Goal: Task Accomplishment & Management: Manage account settings

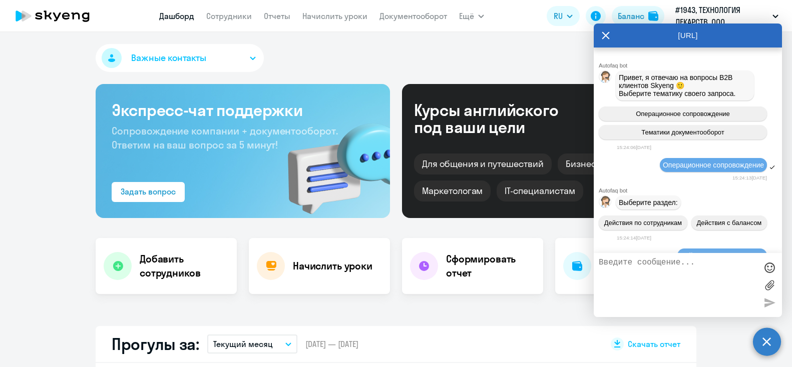
select select "30"
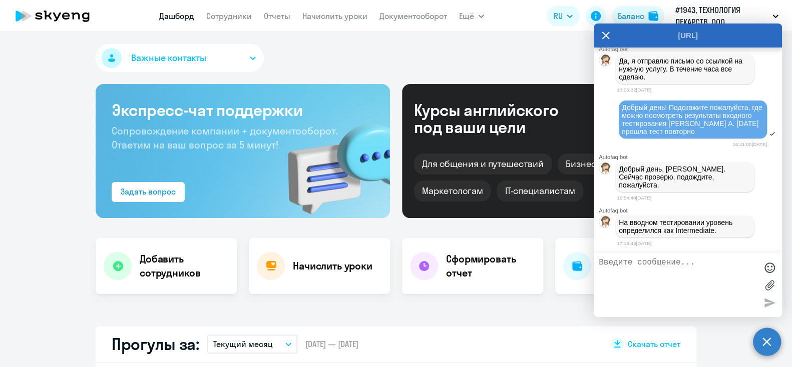
click at [677, 268] on textarea at bounding box center [678, 285] width 158 height 54
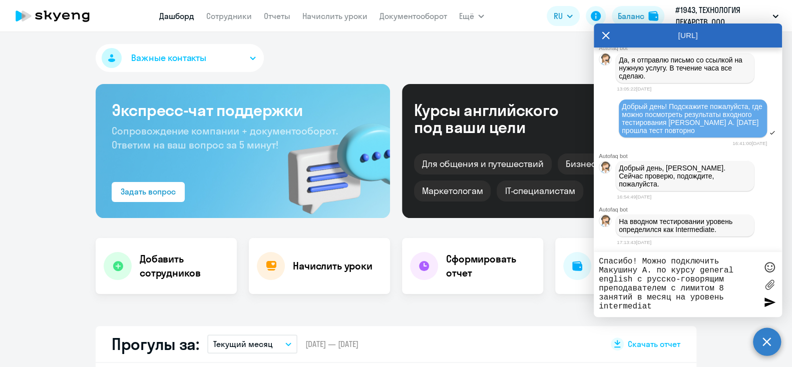
type textarea "Спасибо! Можно подключить Макушину А. по курсу general english с русско-говорящ…"
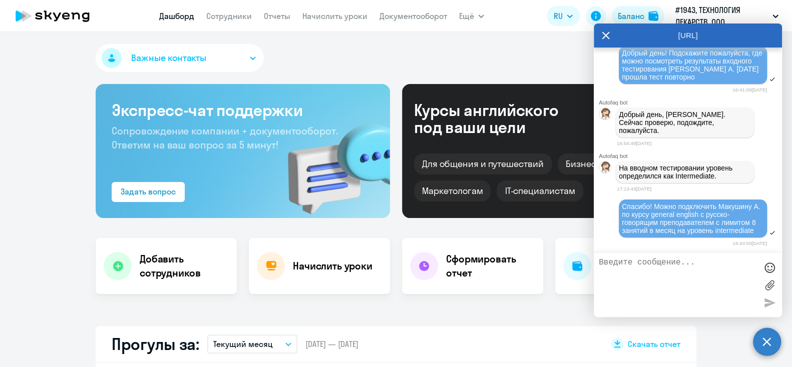
scroll to position [2638, 0]
type textarea "G"
click at [387, 319] on div "Важные контакты Экспресс-чат поддержки Сопровождение компании + документооборот…" at bounding box center [396, 199] width 792 height 335
click at [238, 17] on link "Сотрудники" at bounding box center [229, 16] width 46 height 10
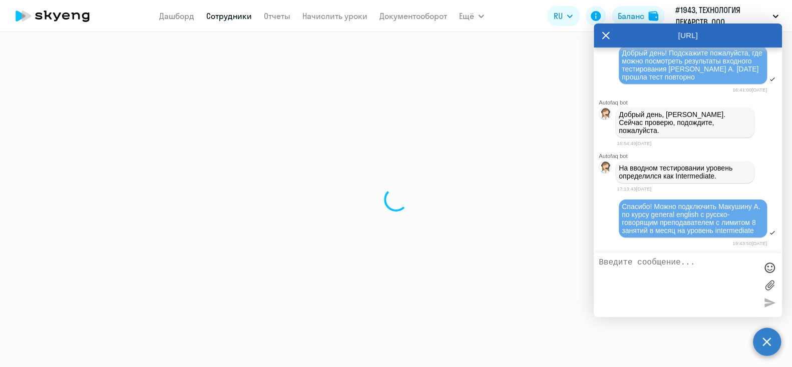
select select "30"
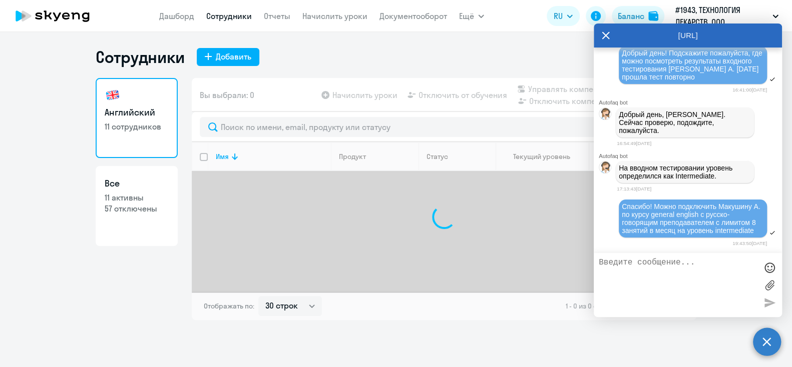
click at [328, 11] on app-menu-item-link "Начислить уроки" at bounding box center [334, 16] width 65 height 13
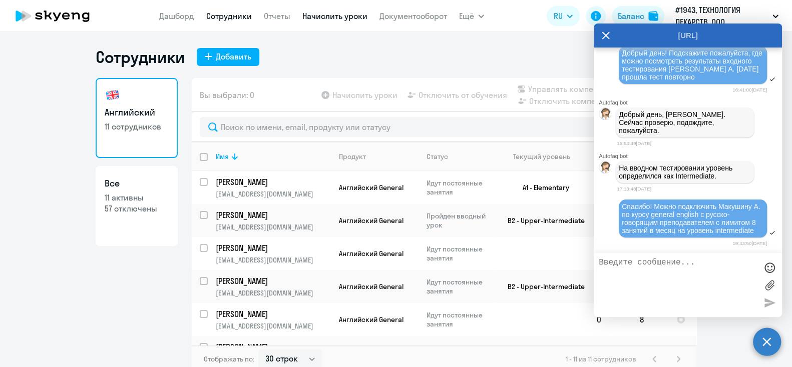
click at [330, 17] on link "Начислить уроки" at bounding box center [334, 16] width 65 height 10
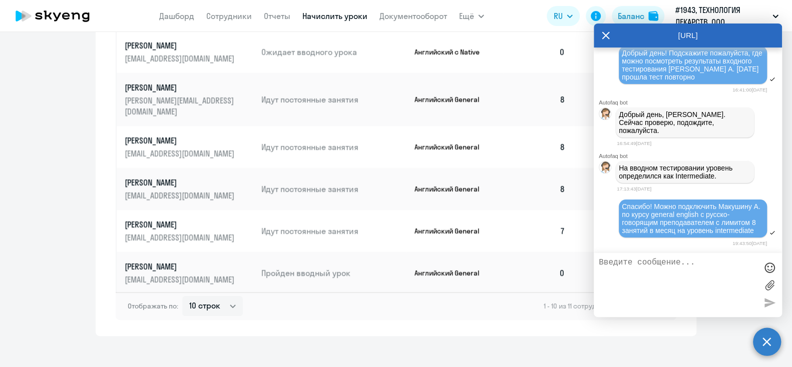
scroll to position [617, 0]
click at [182, 297] on select "10 строк 30 строк 50 строк" at bounding box center [212, 307] width 61 height 20
select select "30"
click option "30 строк" at bounding box center [0, 0] width 0 height 0
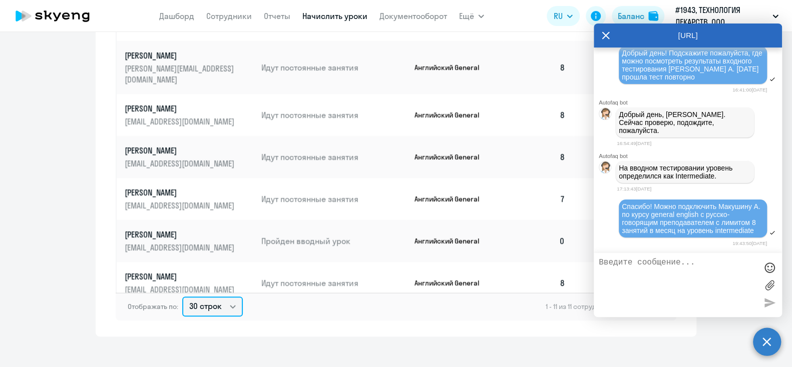
scroll to position [0, 0]
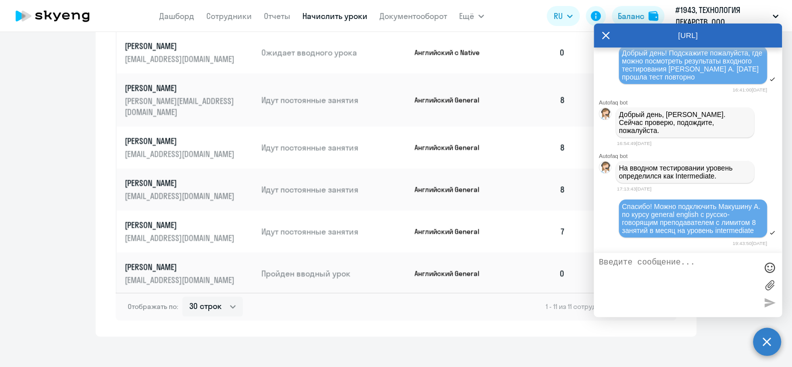
click at [181, 50] on p "[PERSON_NAME]" at bounding box center [181, 46] width 112 height 11
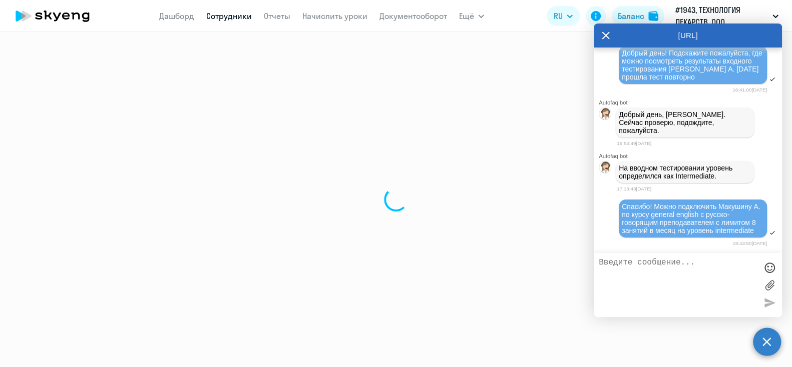
select select "english"
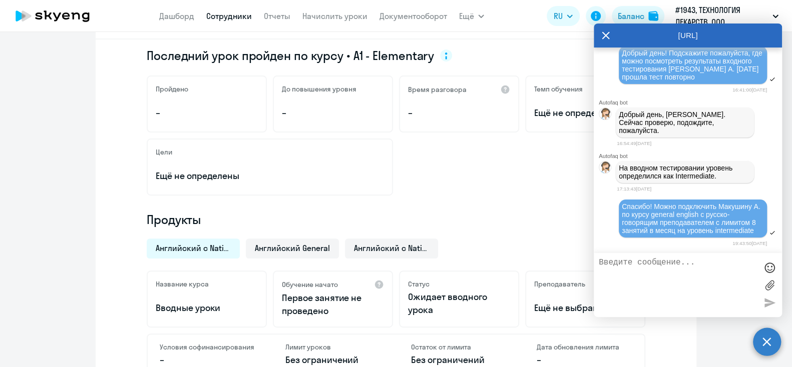
scroll to position [157, 0]
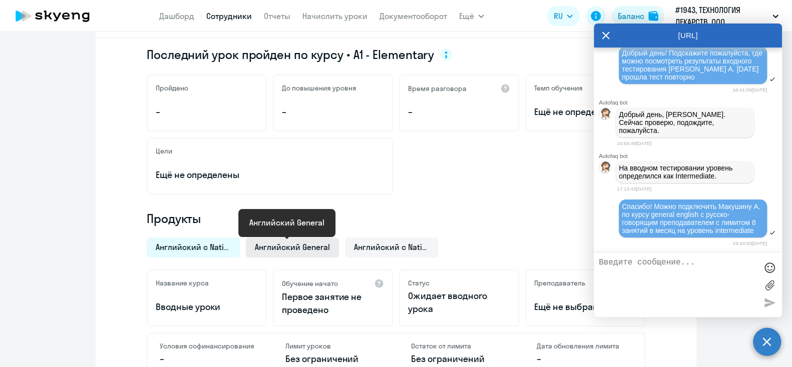
click at [307, 250] on span "Английский General" at bounding box center [292, 247] width 75 height 11
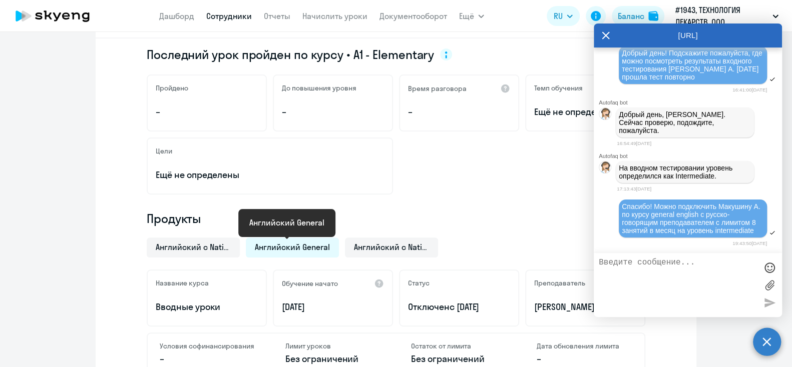
click at [307, 250] on span "Английский General" at bounding box center [292, 247] width 75 height 11
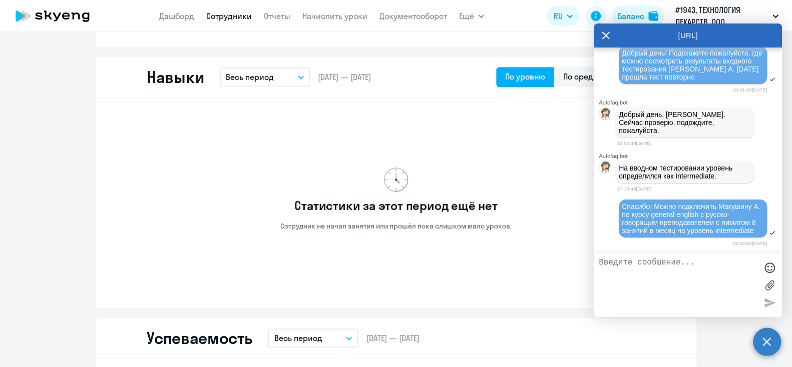
scroll to position [0, 0]
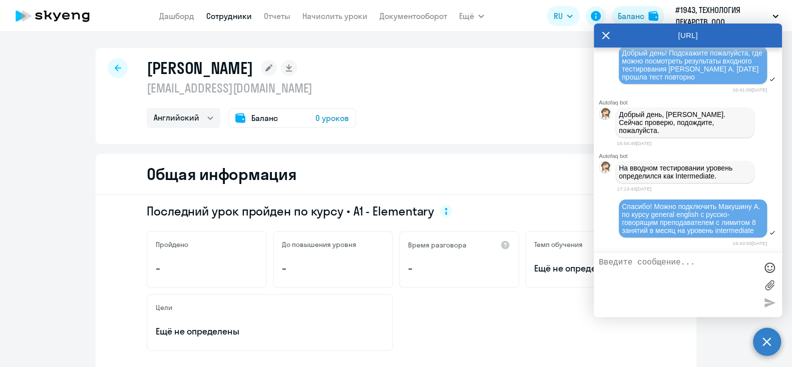
click at [267, 122] on span "Баланс" at bounding box center [264, 118] width 27 height 12
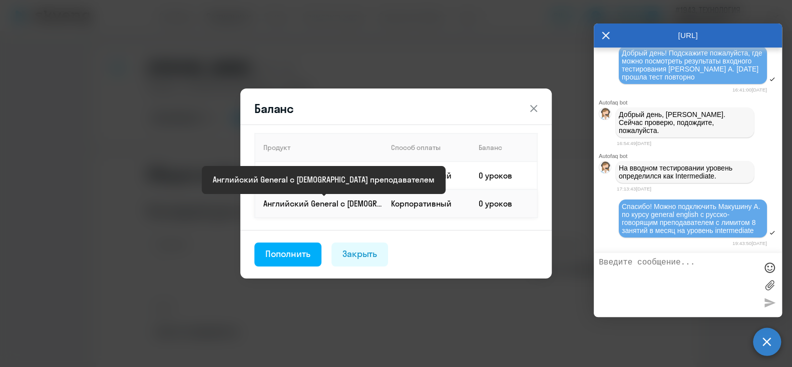
click at [339, 203] on p "Английский General с [DEMOGRAPHIC_DATA] преподавателем" at bounding box center [322, 203] width 119 height 11
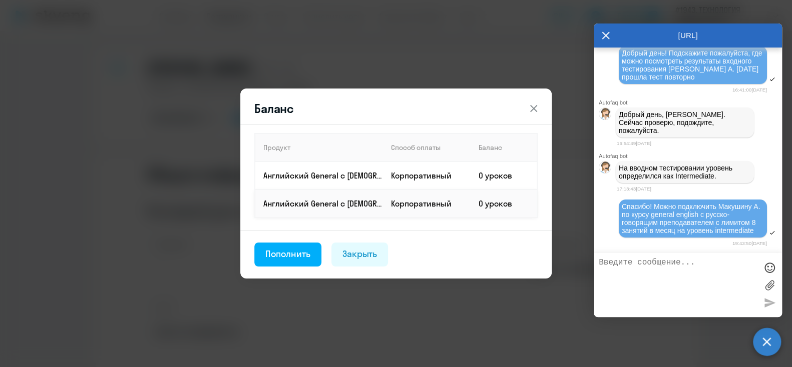
click at [500, 211] on td "0 уроков" at bounding box center [504, 204] width 67 height 28
click at [288, 257] on div "Пополнить" at bounding box center [287, 254] width 45 height 13
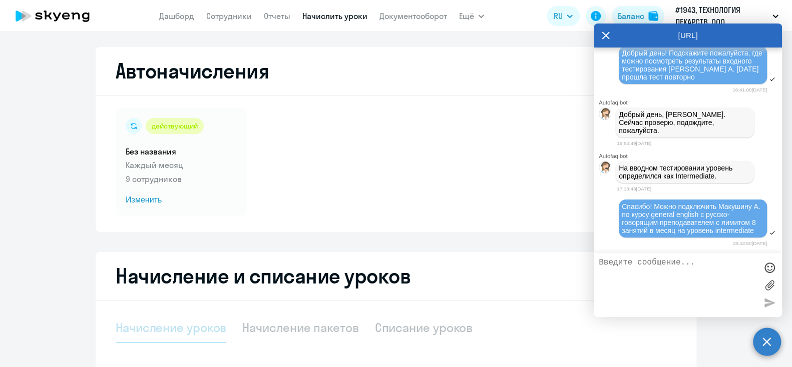
select select "10"
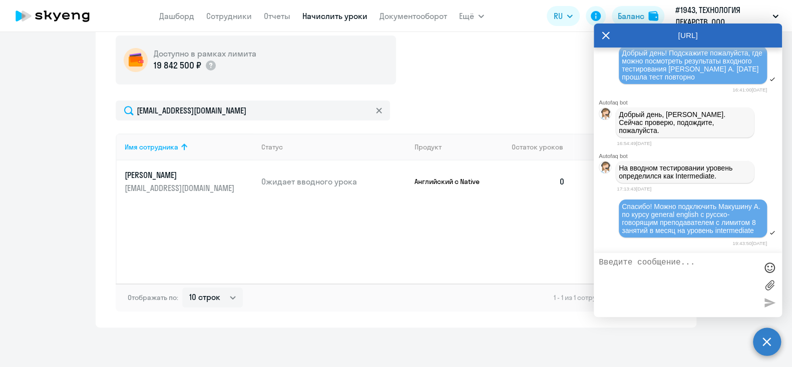
scroll to position [320, 0]
click at [605, 39] on icon at bounding box center [606, 36] width 8 height 24
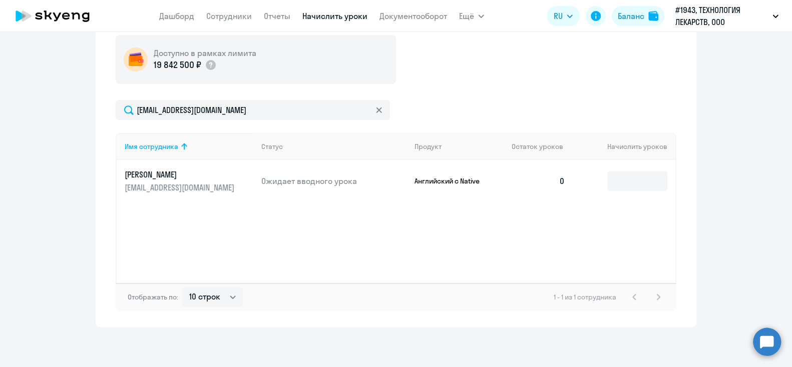
click at [632, 192] on td at bounding box center [624, 181] width 102 height 42
click at [627, 181] on input at bounding box center [637, 181] width 60 height 20
click at [437, 179] on p "Английский с Native" at bounding box center [451, 181] width 75 height 9
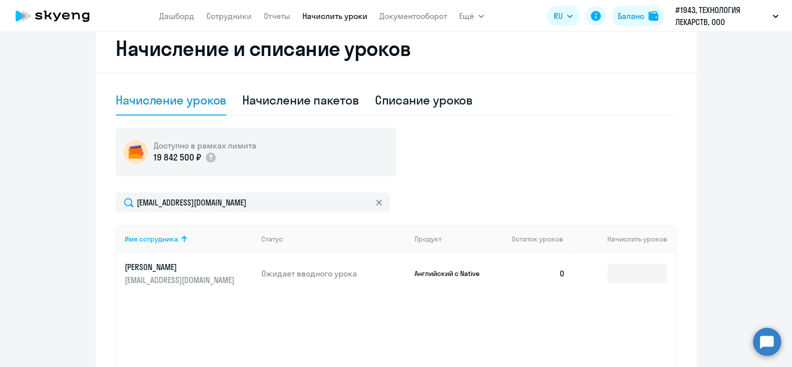
scroll to position [227, 0]
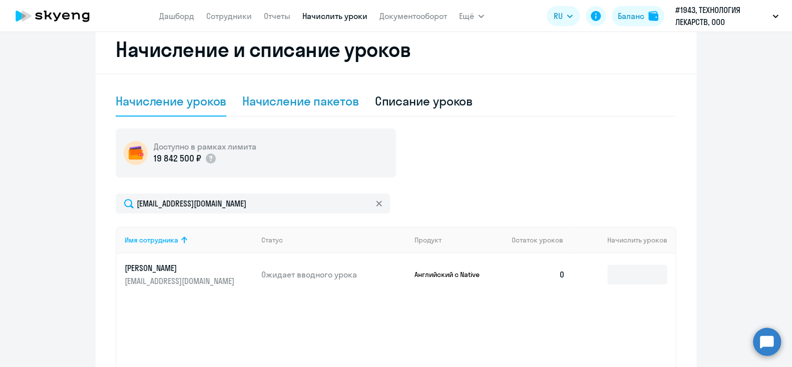
click at [293, 107] on div "Начисление пакетов" at bounding box center [300, 101] width 116 height 16
select select "10"
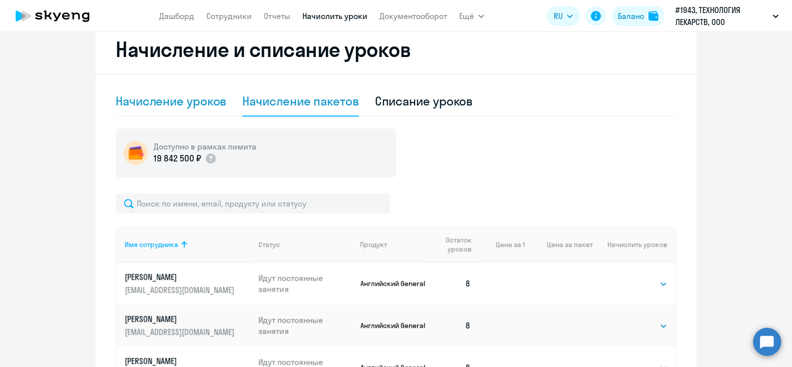
click at [184, 100] on div "Начисление уроков" at bounding box center [171, 101] width 111 height 16
select select "10"
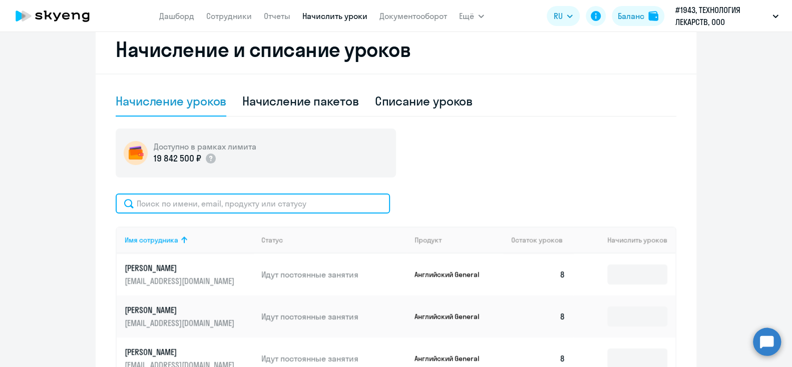
click at [254, 208] on input "text" at bounding box center [253, 204] width 274 height 20
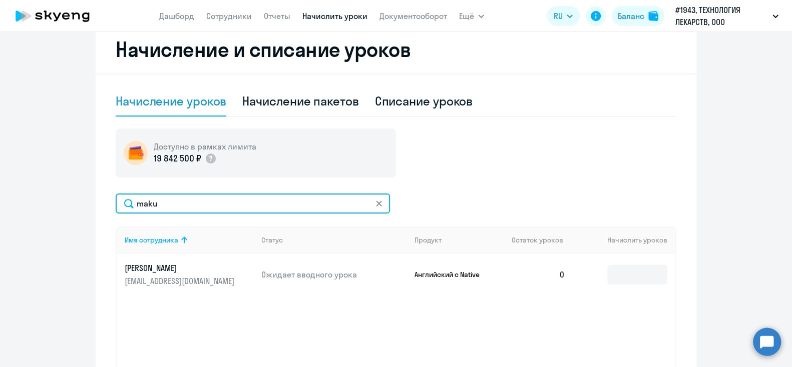
type input "maku"
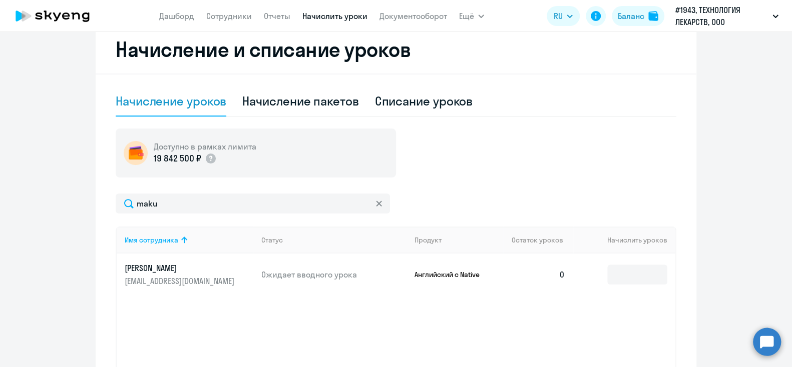
click at [429, 278] on p "Английский с Native" at bounding box center [451, 274] width 75 height 9
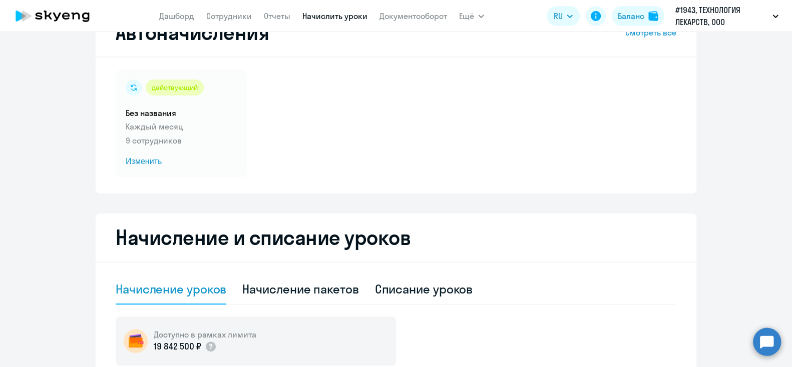
scroll to position [19, 0]
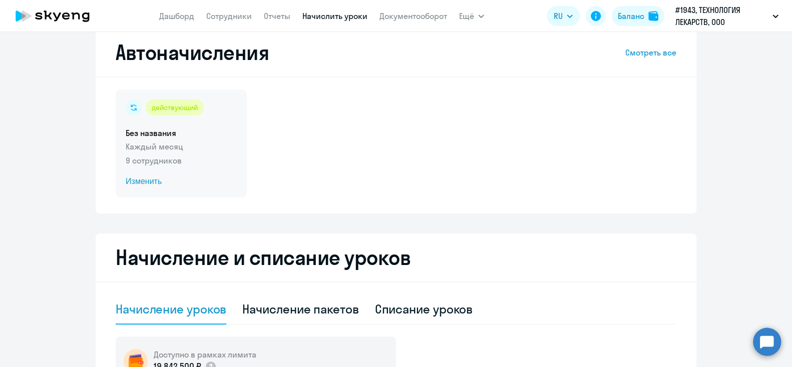
click at [162, 165] on p "9 сотрудников" at bounding box center [181, 161] width 111 height 12
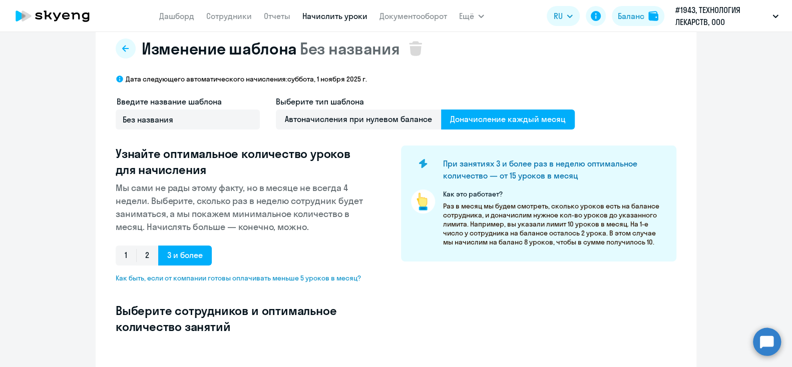
scroll to position [19, 0]
select select "10"
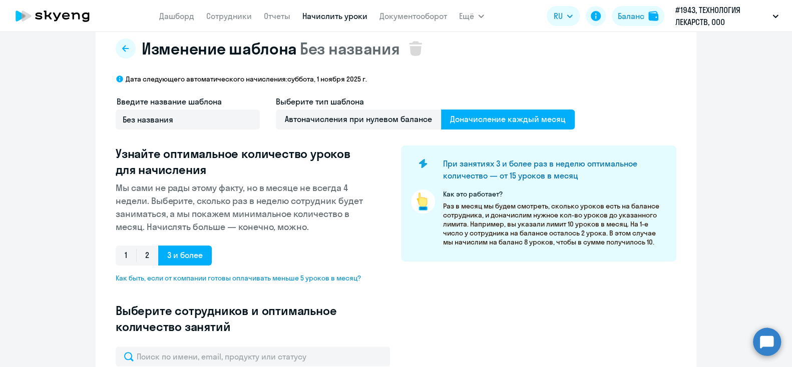
type input "8"
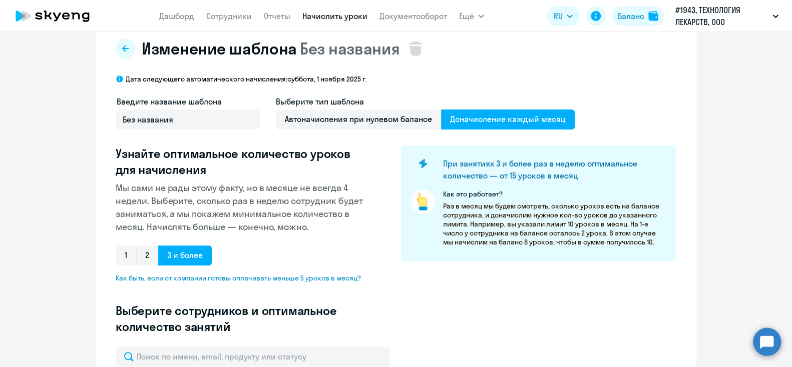
type input "8"
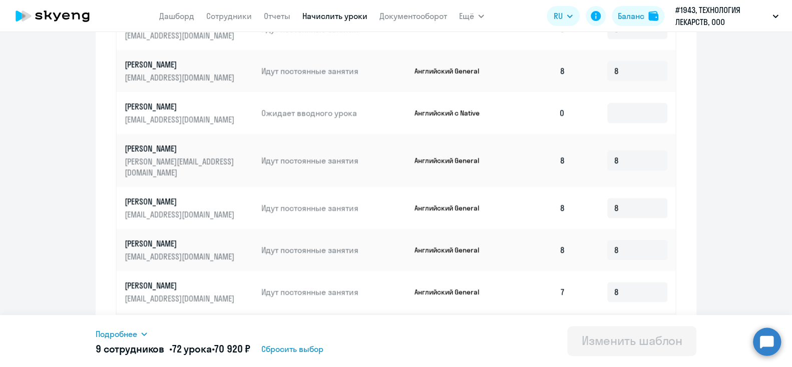
scroll to position [503, 0]
click at [185, 119] on p "[EMAIL_ADDRESS][DOMAIN_NAME]" at bounding box center [181, 118] width 112 height 11
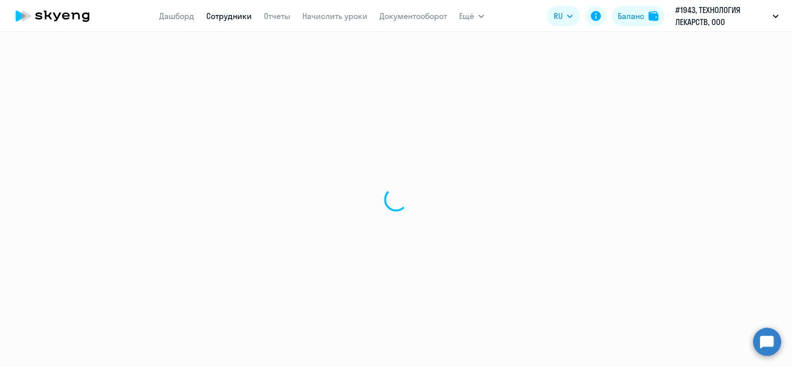
select select "english"
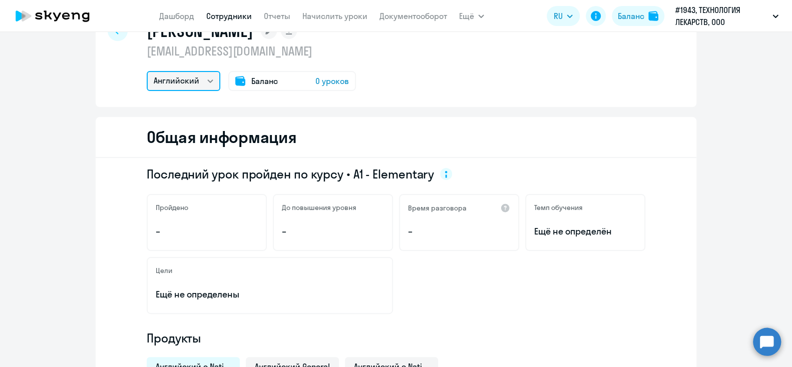
scroll to position [37, 0]
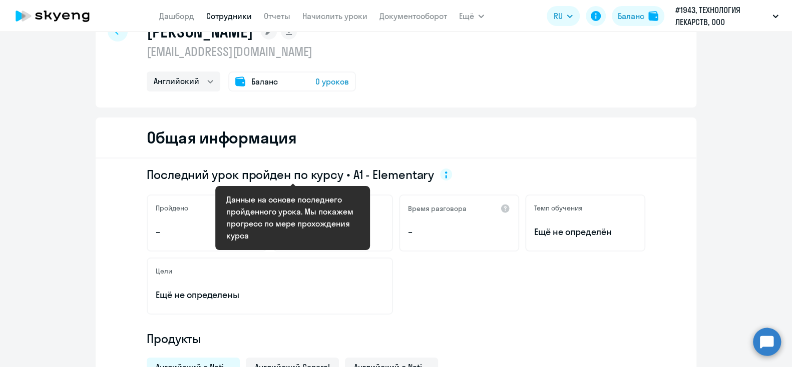
click at [440, 173] on circle at bounding box center [446, 175] width 12 height 12
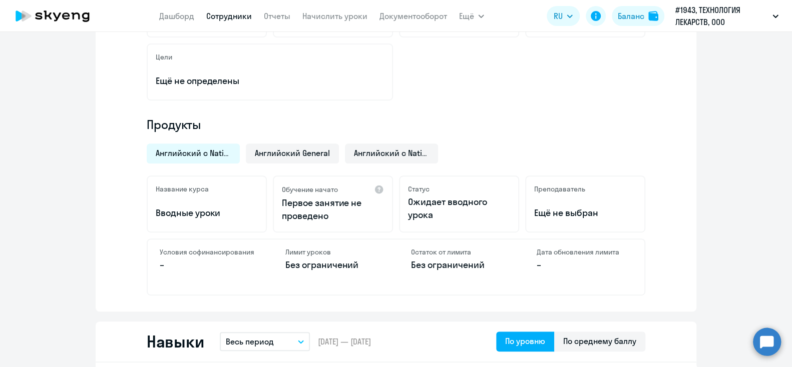
scroll to position [253, 0]
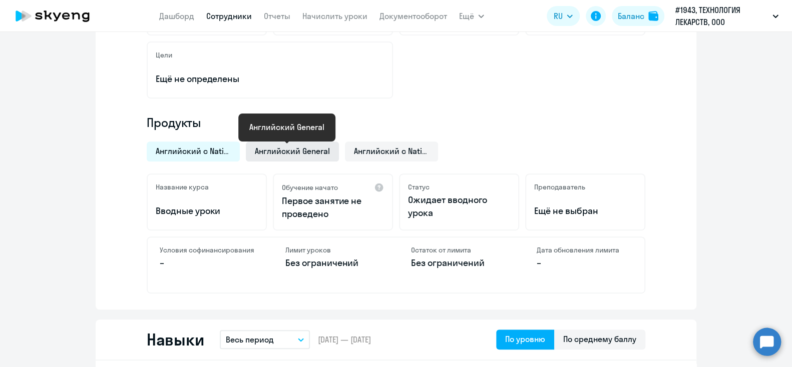
click at [302, 146] on span "Английский General" at bounding box center [292, 151] width 75 height 11
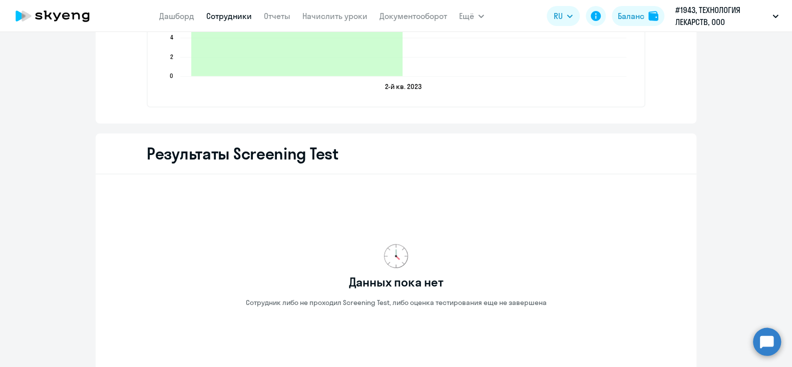
scroll to position [1595, 0]
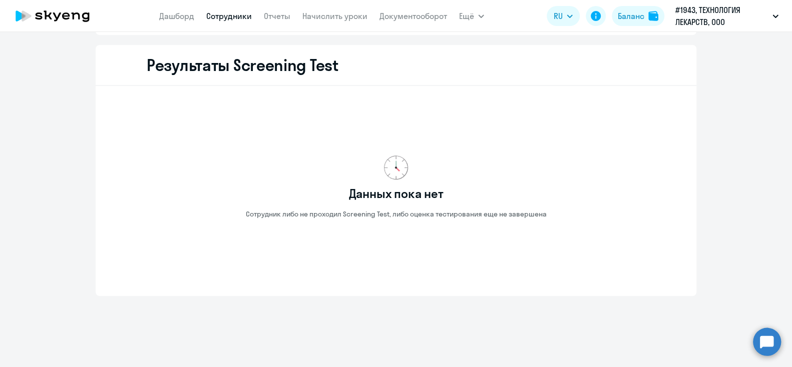
click at [232, 164] on div "Данных пока нет Сотрудник либо не проходил Screening Test, либо оценка тестиров…" at bounding box center [396, 187] width 569 height 186
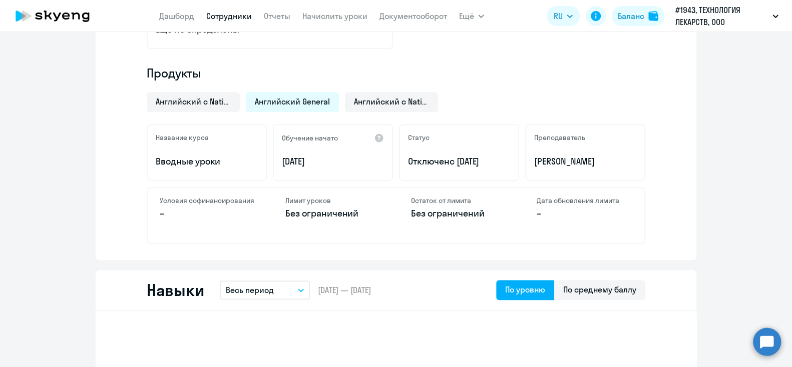
scroll to position [302, 0]
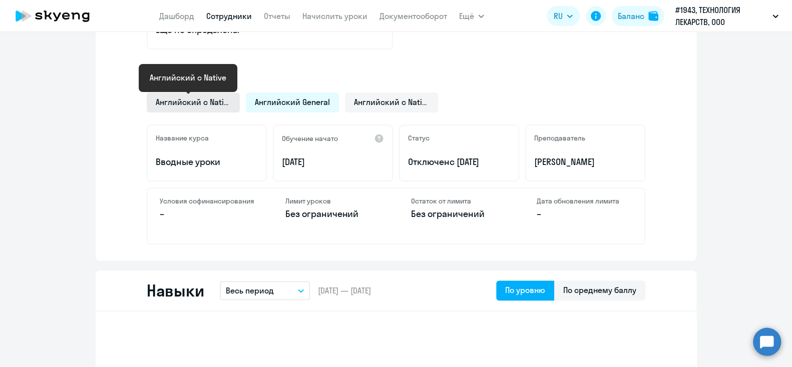
click at [187, 99] on span "Английский с Native" at bounding box center [193, 102] width 75 height 11
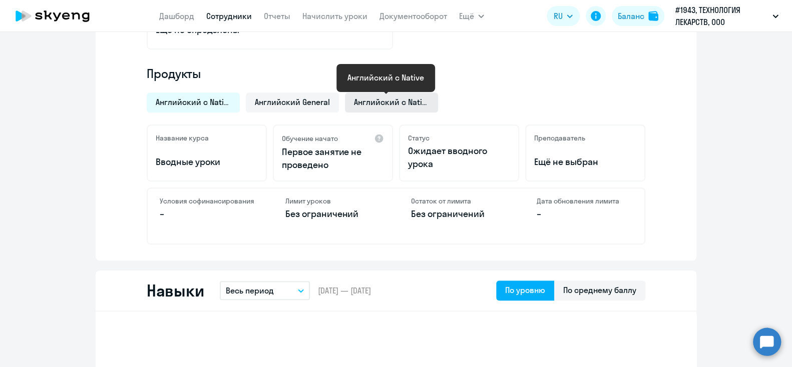
click at [402, 97] on span "Английский с Native" at bounding box center [391, 102] width 75 height 11
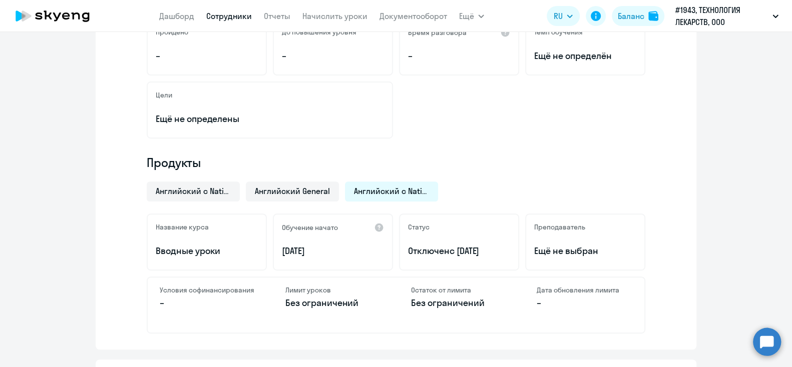
scroll to position [213, 0]
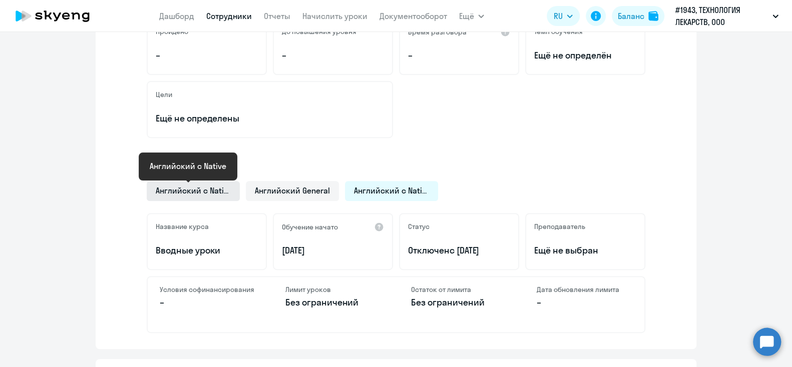
click at [168, 192] on span "Английский с Native" at bounding box center [193, 190] width 75 height 11
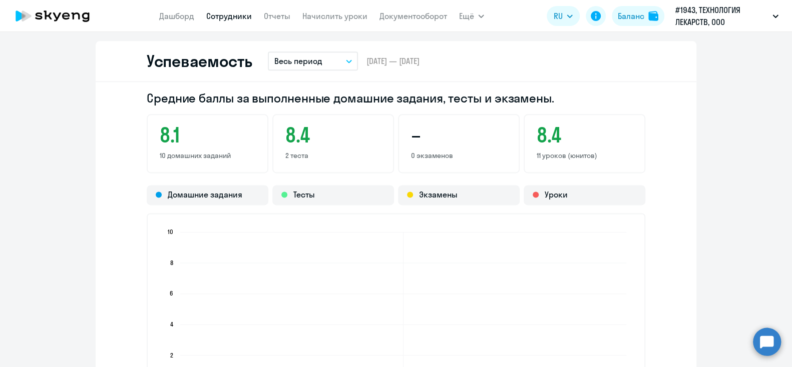
scroll to position [758, 0]
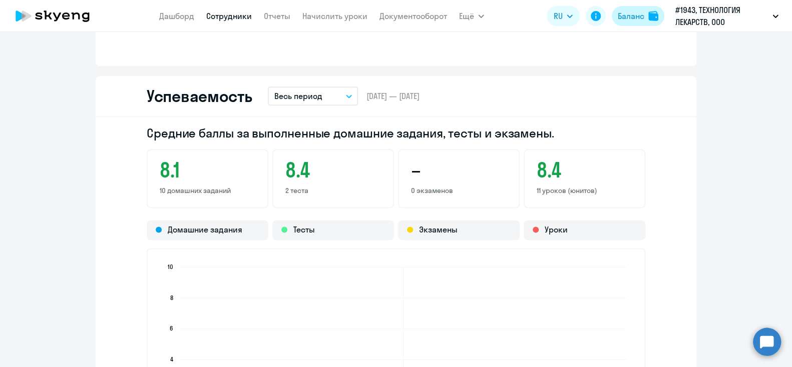
click at [646, 16] on button "Баланс" at bounding box center [638, 16] width 53 height 20
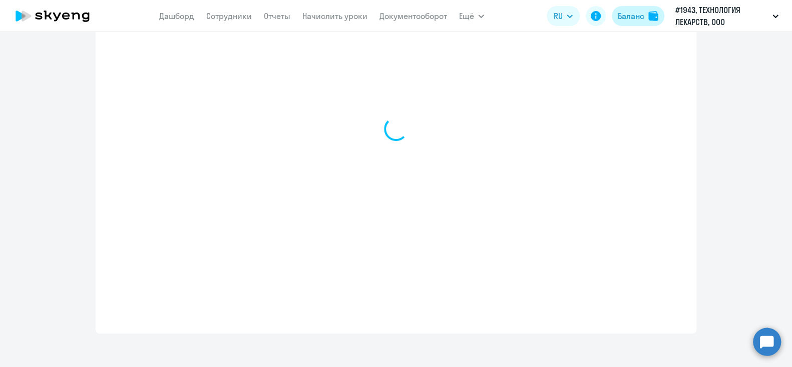
select select "english_adult_not_native_speaker"
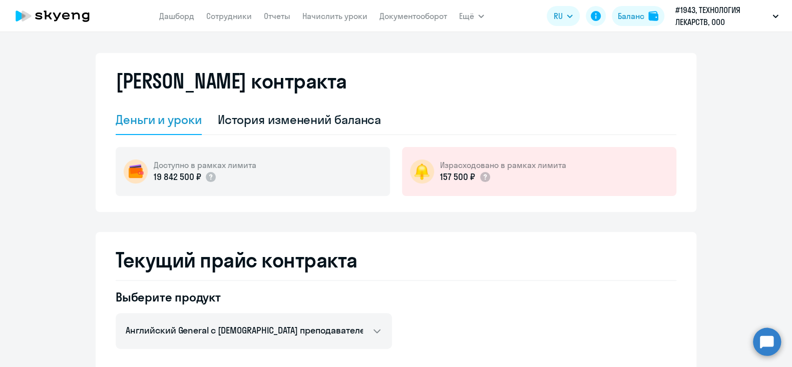
scroll to position [0, 0]
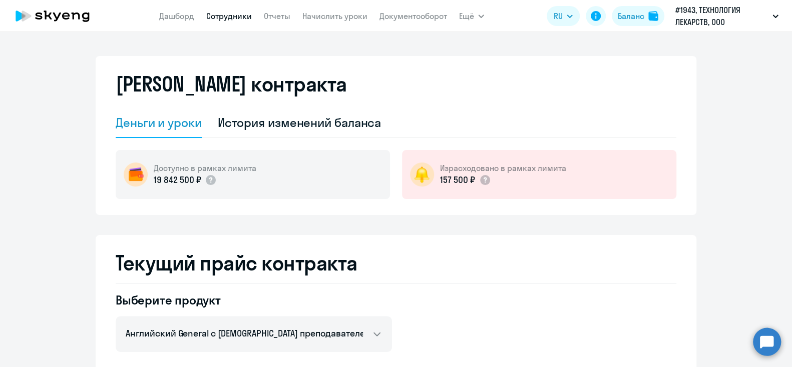
click at [238, 20] on link "Сотрудники" at bounding box center [229, 16] width 46 height 10
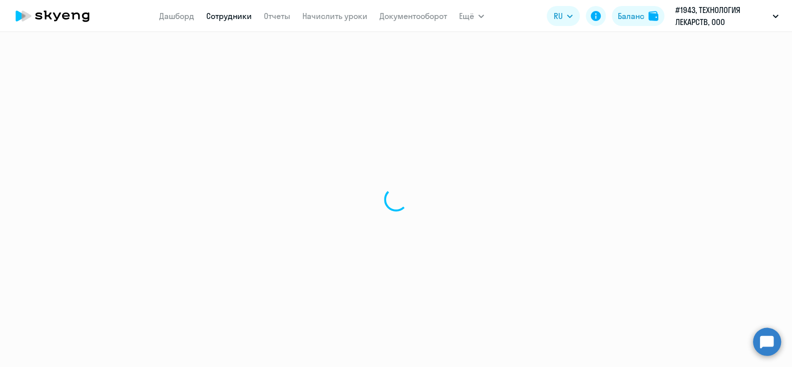
select select "30"
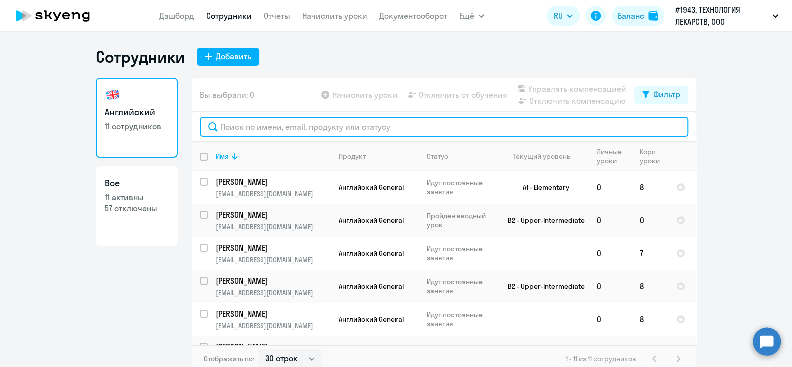
click at [240, 134] on input "text" at bounding box center [444, 127] width 489 height 20
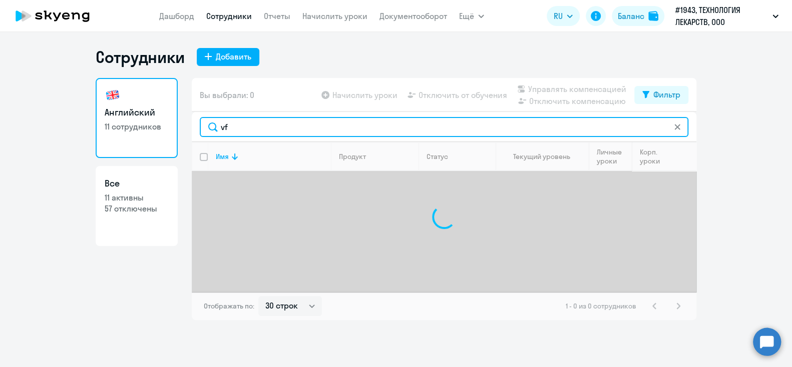
type input "v"
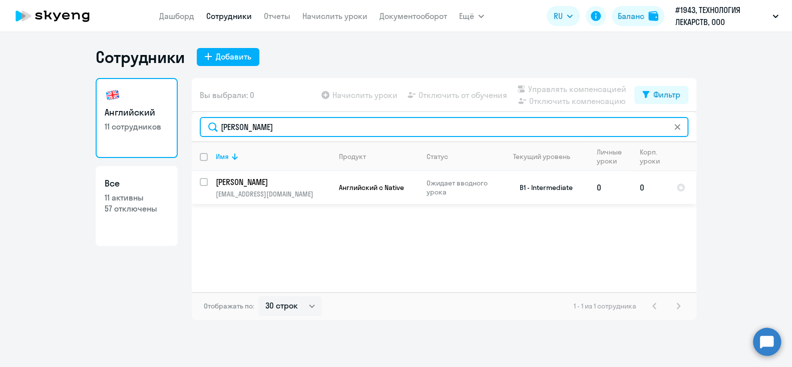
type input "[PERSON_NAME]"
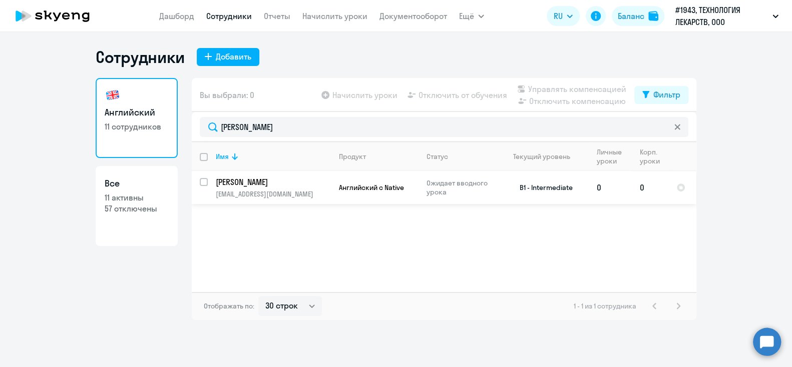
click at [206, 178] on input "select row 15038569" at bounding box center [210, 188] width 20 height 20
checkbox input "true"
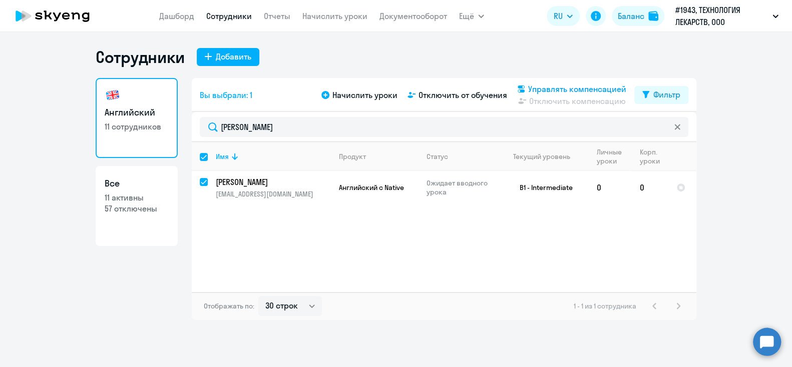
click at [556, 89] on span "Управлять компенсацией" at bounding box center [577, 89] width 98 height 12
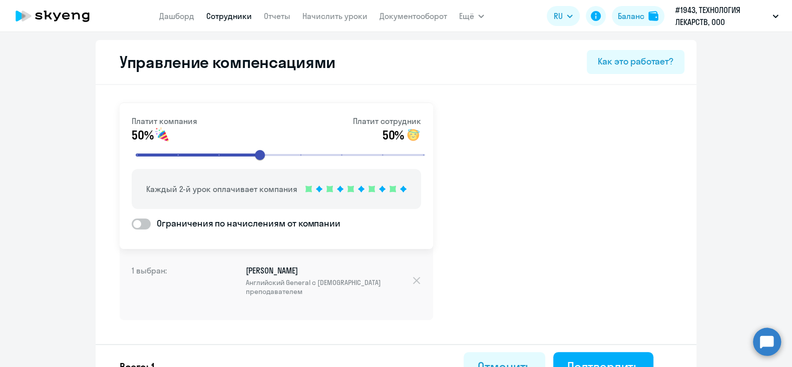
select select "30"
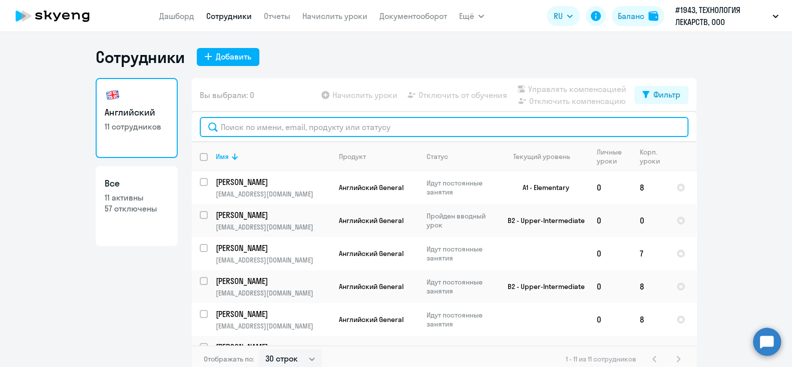
click at [437, 131] on input "text" at bounding box center [444, 127] width 489 height 20
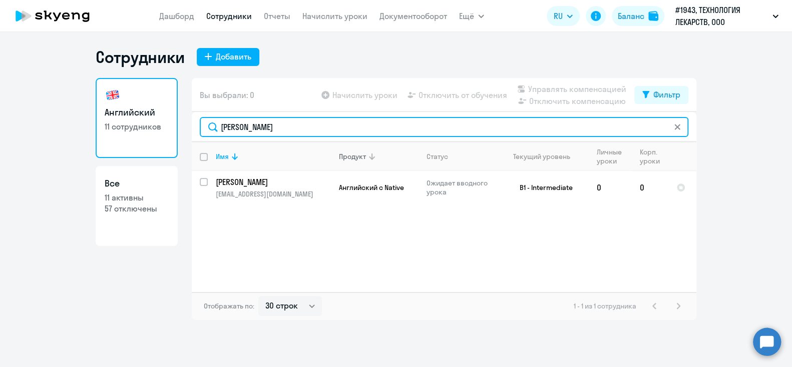
type input "[PERSON_NAME]"
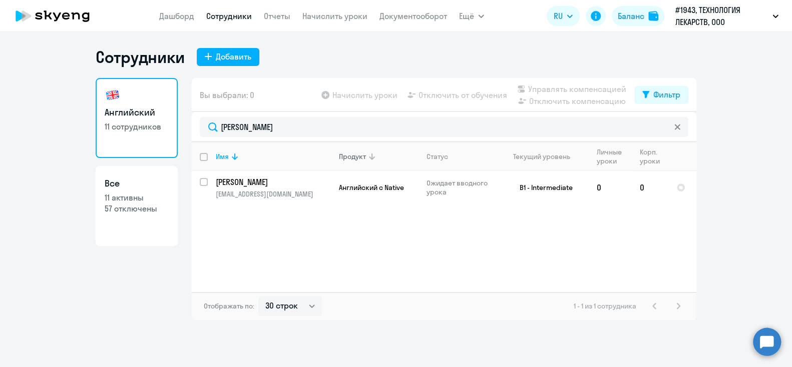
click at [371, 157] on icon at bounding box center [372, 157] width 12 height 12
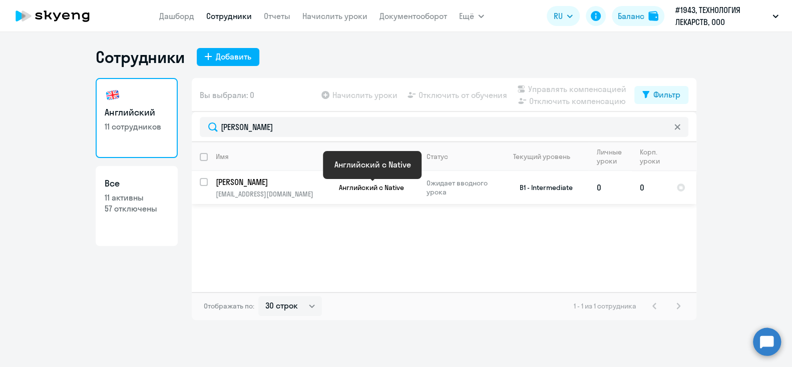
click at [367, 185] on span "Английский с Native" at bounding box center [371, 187] width 65 height 9
select select "english"
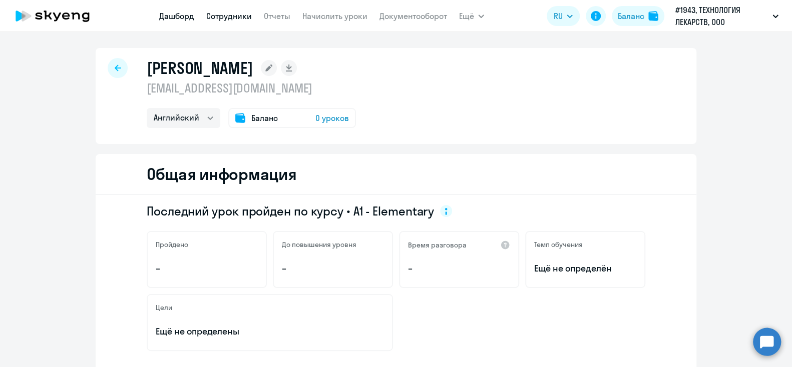
click at [184, 17] on link "Дашборд" at bounding box center [176, 16] width 35 height 10
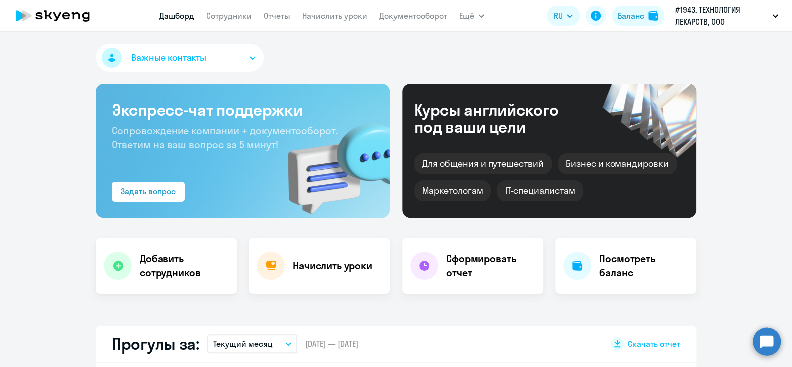
click at [769, 337] on circle at bounding box center [767, 342] width 28 height 28
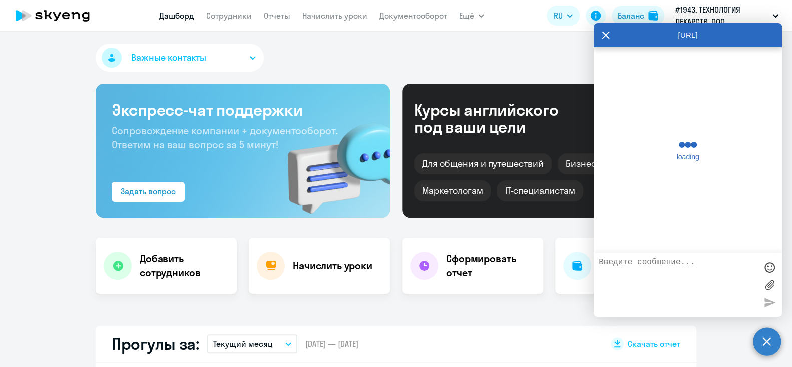
scroll to position [2634, 0]
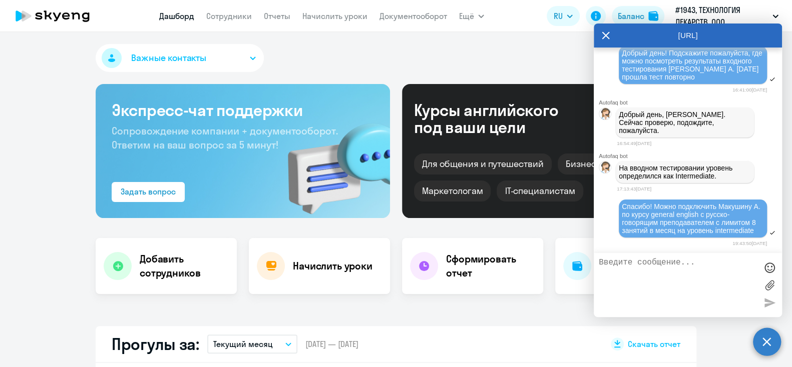
click at [634, 264] on textarea at bounding box center [678, 285] width 158 height 54
type textarea "Под"
select select "30"
type textarea "Подскажите, могу ли я сама изменить курс (сейчас у нее англиский с native)?"
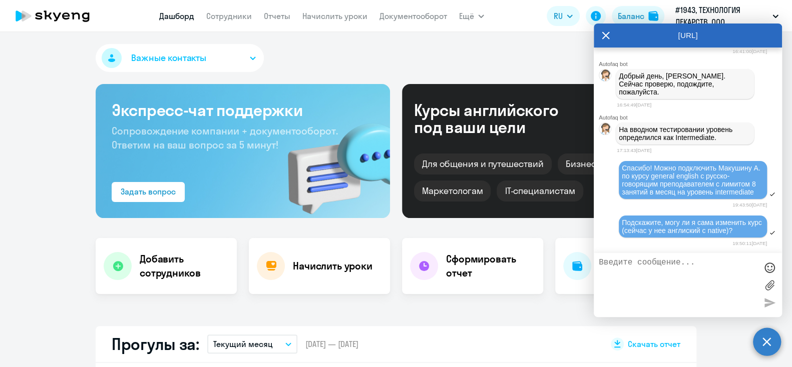
scroll to position [2678, 0]
